Goal: Task Accomplishment & Management: Manage account settings

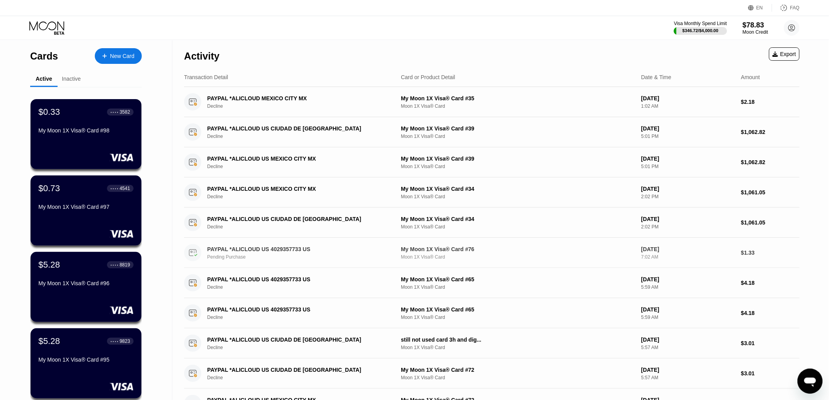
click at [333, 248] on div "PAYPAL *ALICLOUD US 4029357733 US" at bounding box center [295, 249] width 176 height 6
click at [312, 254] on div "PAYPAL *ALICLOUD US 4029357733 US Pending Purchase" at bounding box center [302, 253] width 190 height 14
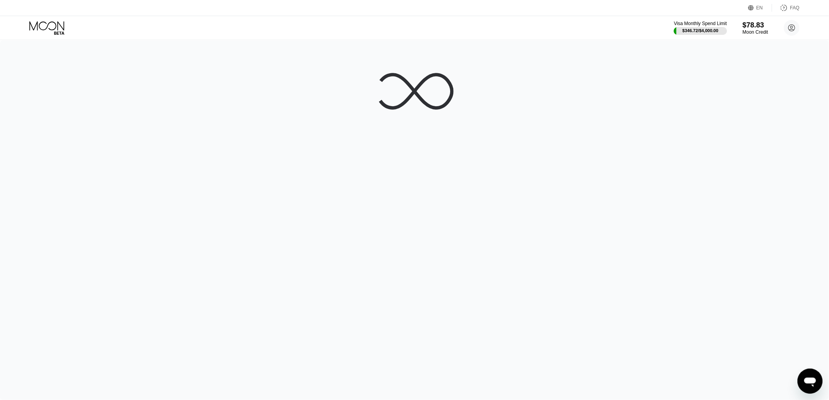
click at [302, 249] on div at bounding box center [414, 219] width 829 height 359
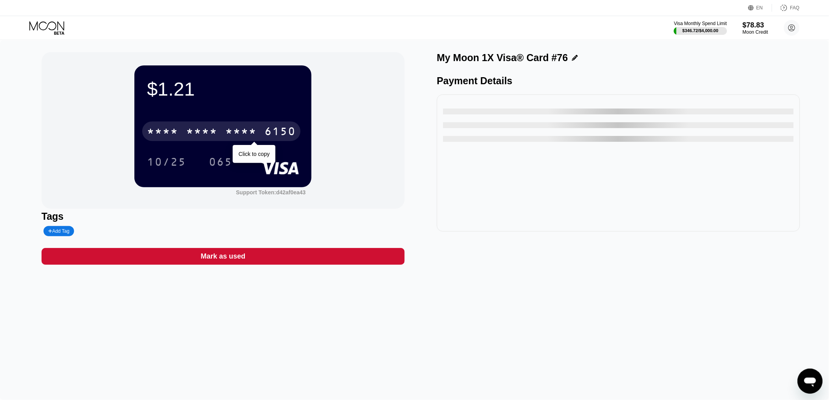
click at [248, 132] on div "* * * *" at bounding box center [240, 132] width 31 height 13
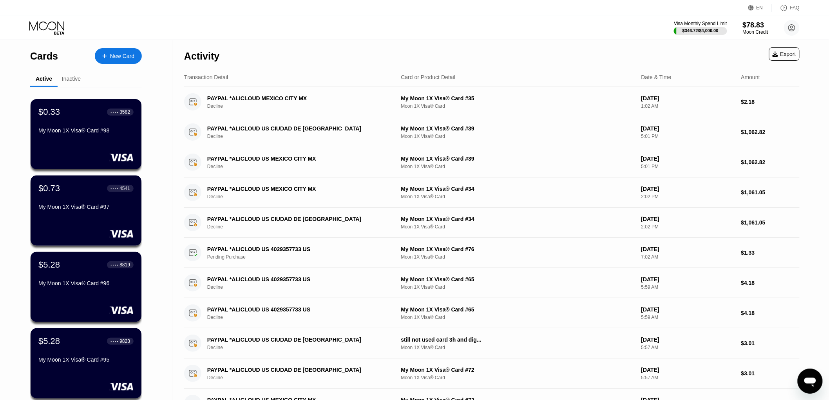
click at [76, 79] on div "Inactive" at bounding box center [71, 79] width 19 height 6
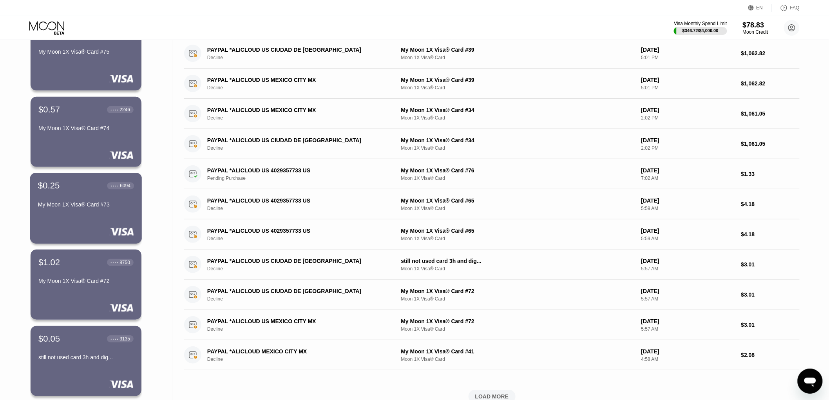
scroll to position [43, 0]
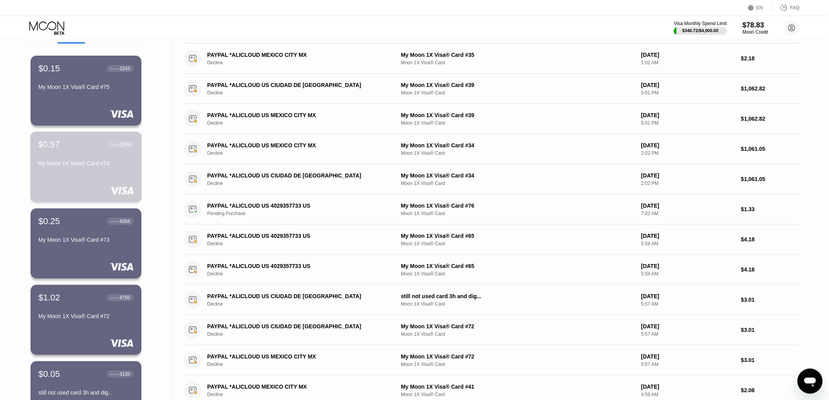
click at [79, 158] on div "$0.57 ● ● ● ● 2246 My Moon 1X Visa® Card #74" at bounding box center [86, 154] width 96 height 30
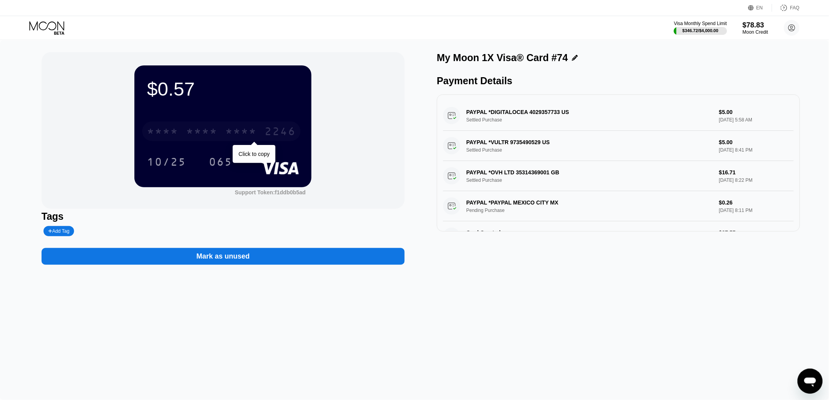
click at [182, 124] on div "* * * * * * * * * * * * 2246" at bounding box center [221, 131] width 158 height 20
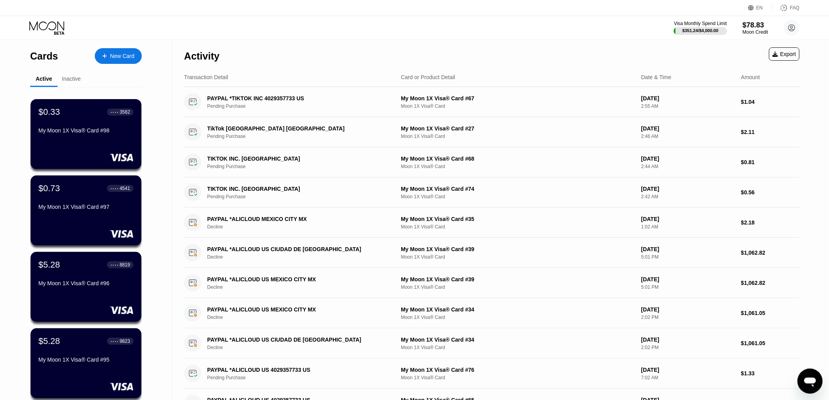
scroll to position [240, 0]
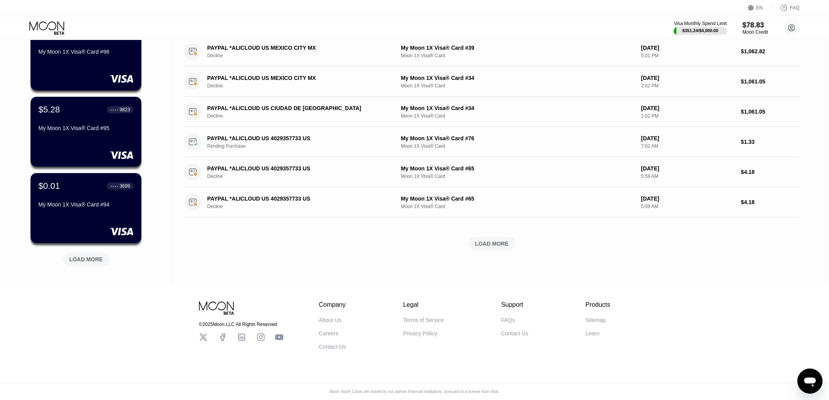
click at [61, 265] on div "$0.33 ● ● ● ● 3582 My Moon 1X Visa® Card #98 $0.73 ● ● ● ● 4541 My Moon 1X Visa…" at bounding box center [86, 67] width 112 height 422
click at [84, 256] on div "LOAD MORE" at bounding box center [86, 259] width 34 height 7
click at [11, 250] on div "Cards New Card Active Inactive $0.33 ● ● ● ● 3582 My Moon 1X Visa® Card #98 $0.…" at bounding box center [86, 47] width 172 height 477
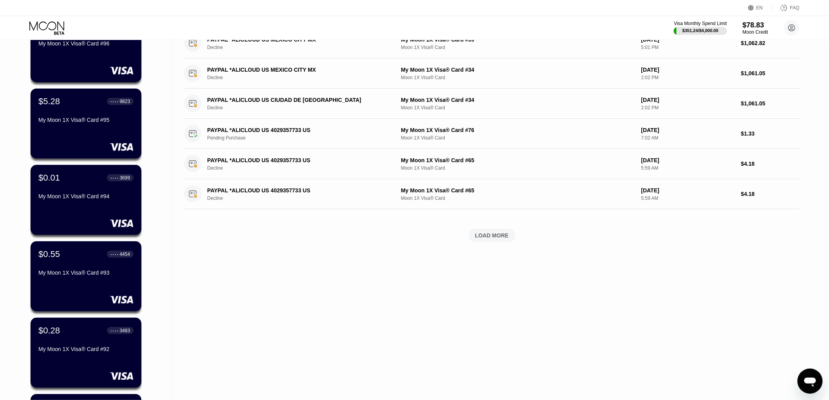
drag, startPoint x: 22, startPoint y: 209, endPoint x: 8, endPoint y: 226, distance: 22.0
click at [8, 226] on div "Cards New Card Active Inactive $0.33 ● ● ● ● 3582 My Moon 1X Visa® Card #98 $0.…" at bounding box center [86, 230] width 172 height 858
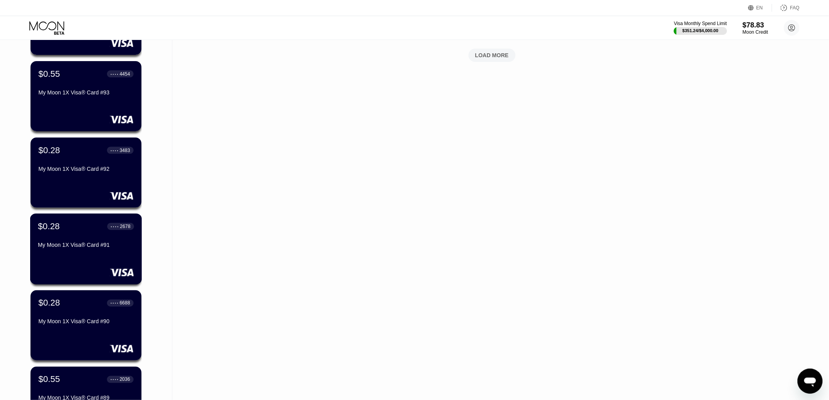
scroll to position [621, 0]
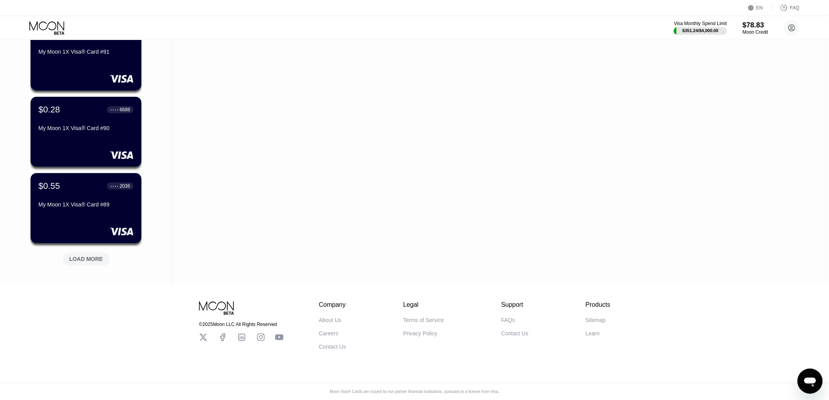
click at [89, 256] on div "LOAD MORE" at bounding box center [86, 259] width 34 height 7
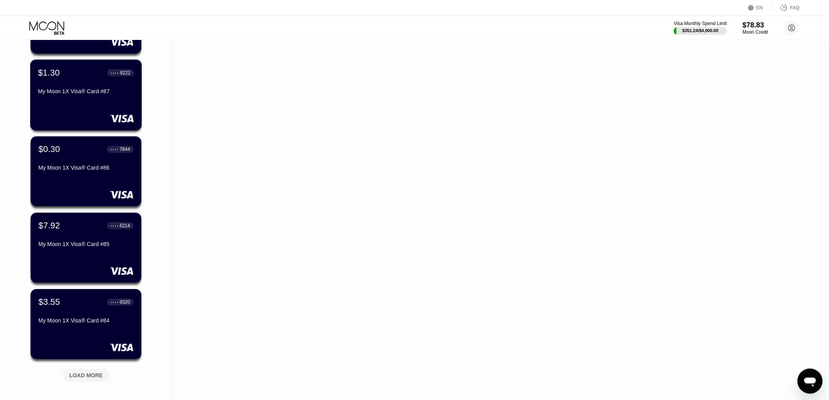
scroll to position [883, 0]
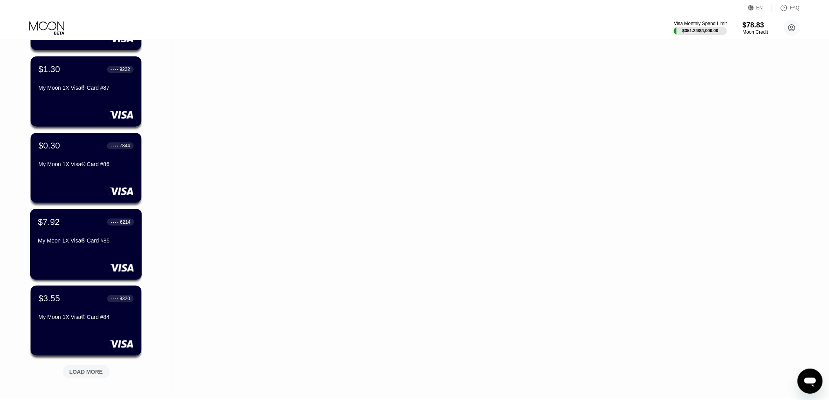
click at [85, 237] on div "$7.92 ● ● ● ● 6214 My Moon 1X Visa® Card #85" at bounding box center [86, 232] width 96 height 30
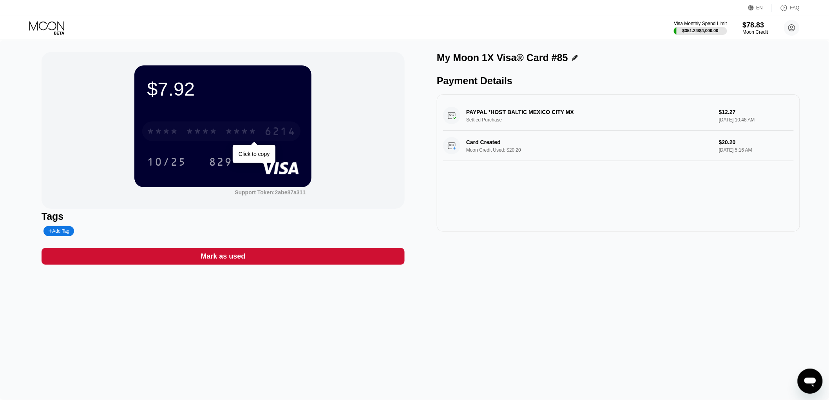
click at [259, 138] on div "* * * * * * * * * * * * 6214" at bounding box center [221, 131] width 158 height 20
click at [173, 138] on div "4513" at bounding box center [162, 132] width 31 height 13
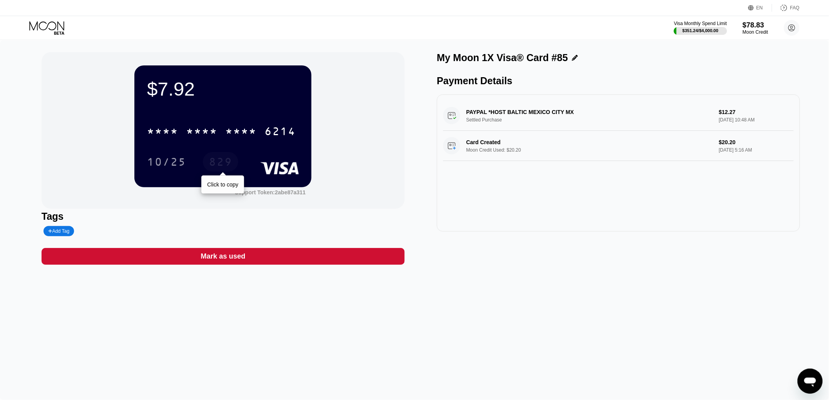
click at [209, 166] on div "829" at bounding box center [220, 163] width 23 height 13
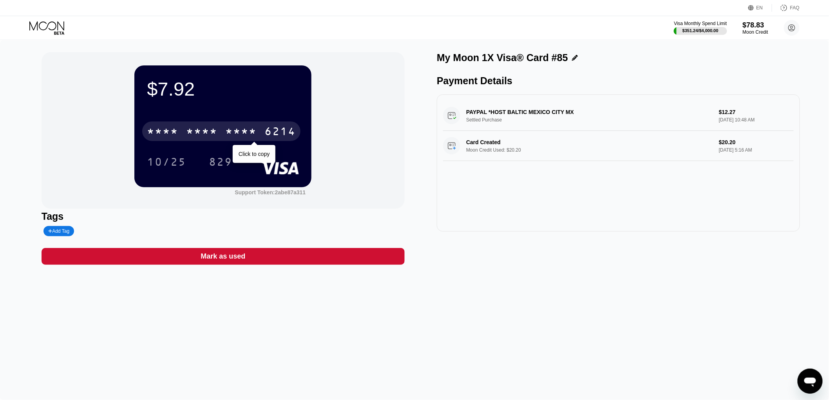
click at [200, 140] on div "* * * * * * * * * * * * 6214" at bounding box center [221, 131] width 158 height 20
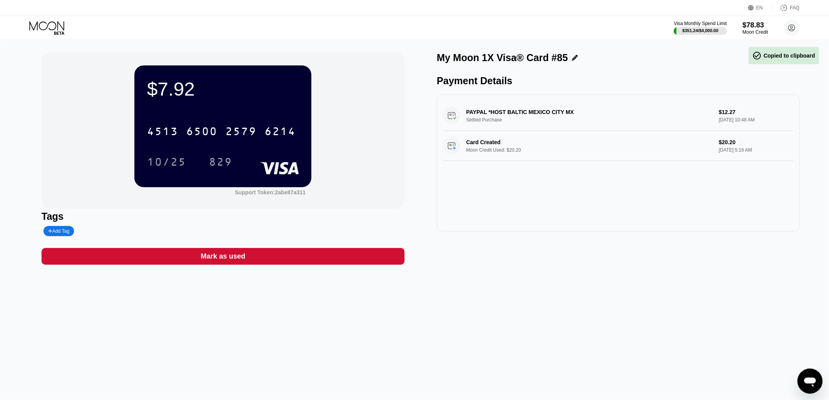
click at [172, 173] on div "$7.92 4513 6500 2579 6214 10/25 829" at bounding box center [222, 125] width 177 height 121
click at [155, 170] on div "10/25" at bounding box center [166, 162] width 51 height 20
click at [36, 166] on div "$7.92 4513 6500 2579 6214 10/25 829 Support Token: 2abe87a311 Tags Add Tag Mark…" at bounding box center [414, 219] width 829 height 359
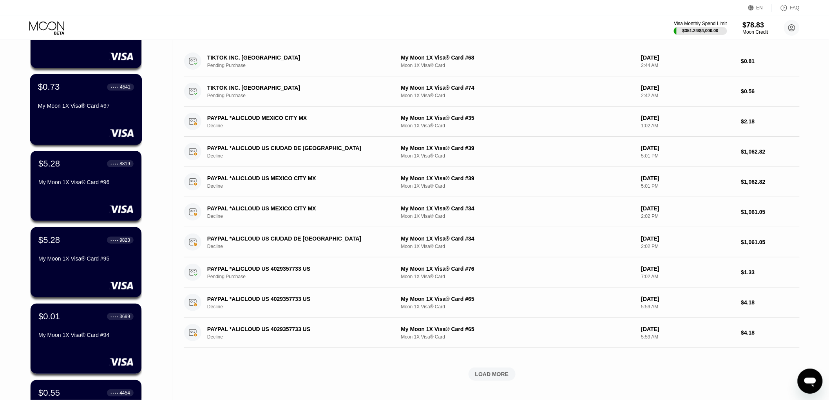
scroll to position [174, 0]
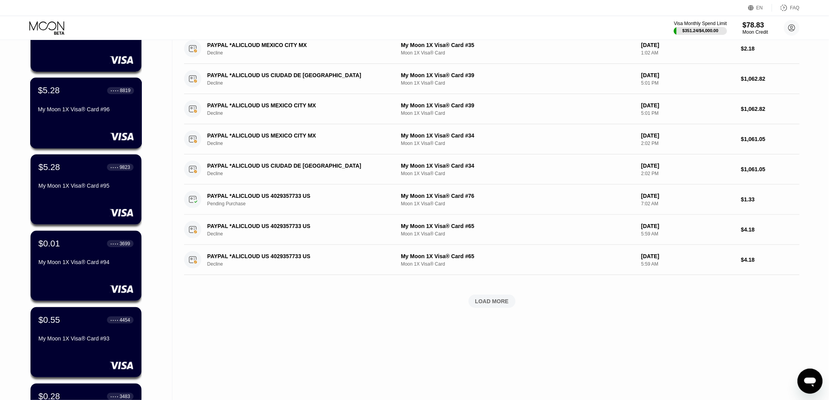
click at [72, 102] on div "$5.28 ● ● ● ● 8819 My Moon 1X Visa® Card #96" at bounding box center [86, 100] width 96 height 30
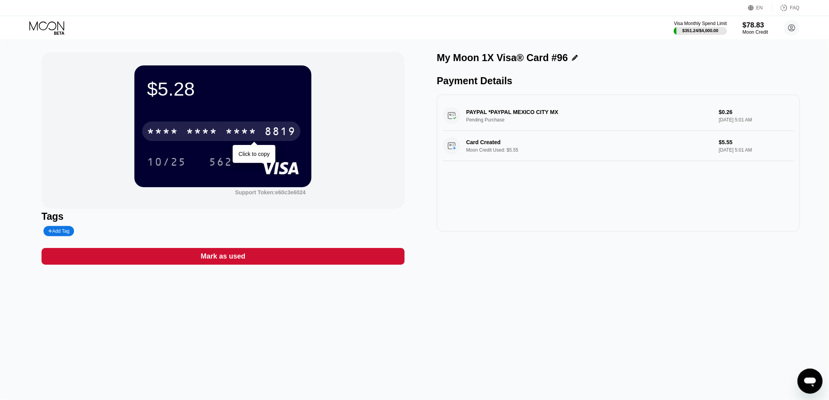
click at [235, 139] on div "* * * *" at bounding box center [240, 132] width 31 height 13
